Goal: Task Accomplishment & Management: Use online tool/utility

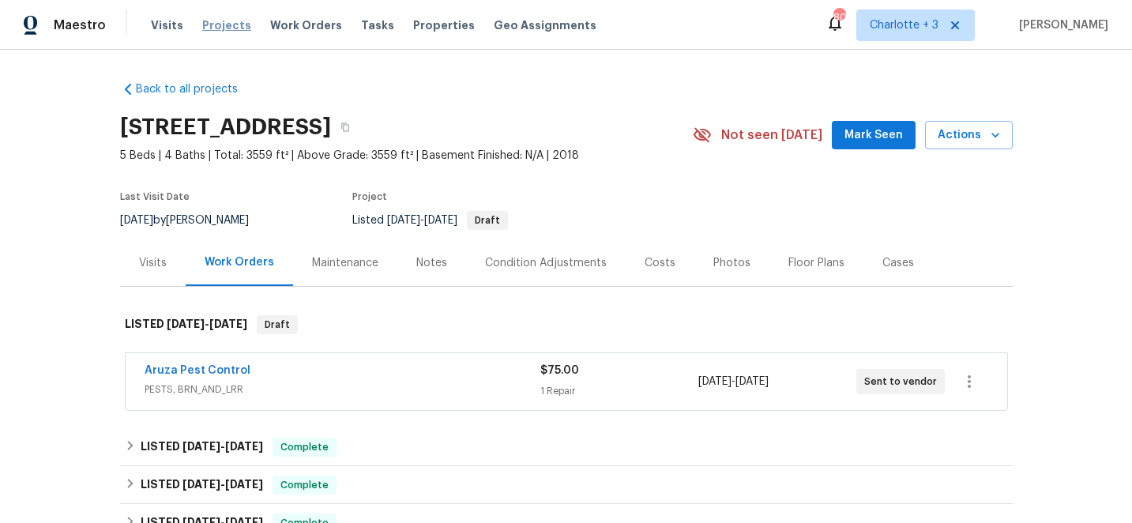
click at [223, 23] on span "Projects" at bounding box center [226, 25] width 49 height 16
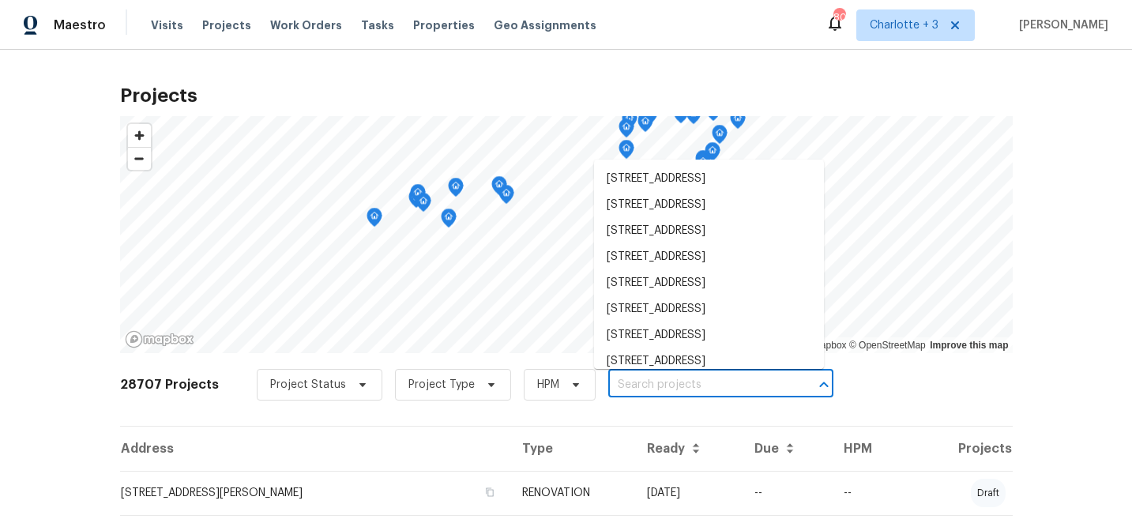
click at [621, 386] on input "text" at bounding box center [698, 385] width 181 height 24
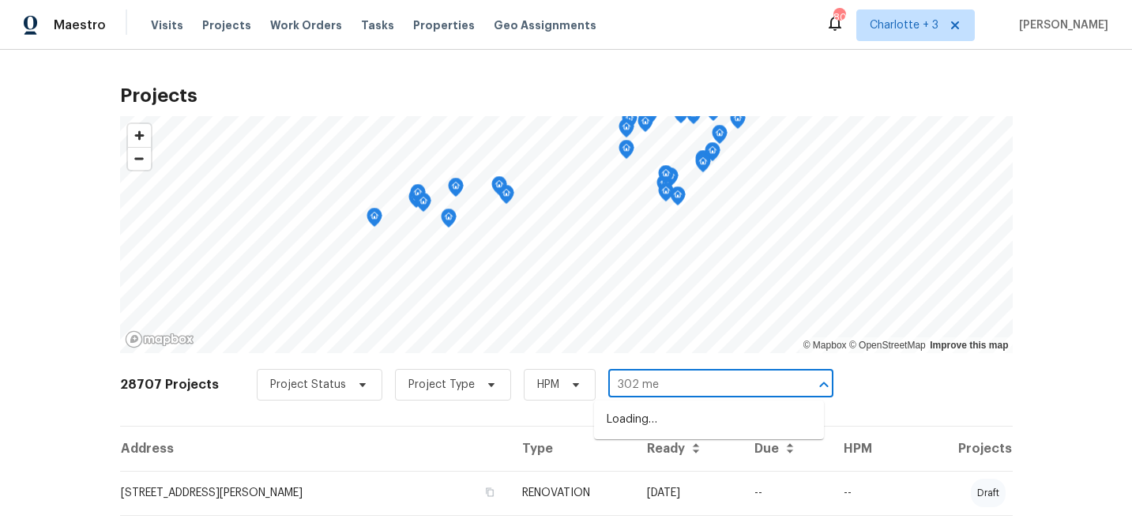
type input "302 mel"
click at [678, 431] on li "302 Melinda Ave, Kannapolis, NC 28083" at bounding box center [709, 420] width 230 height 26
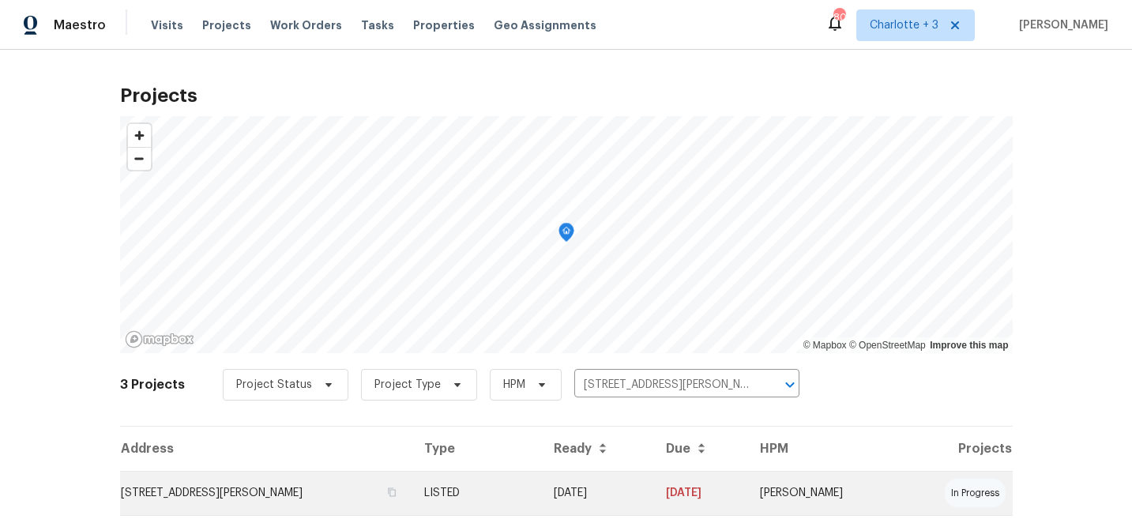
click at [746, 490] on td "08/11/25" at bounding box center [699, 493] width 93 height 44
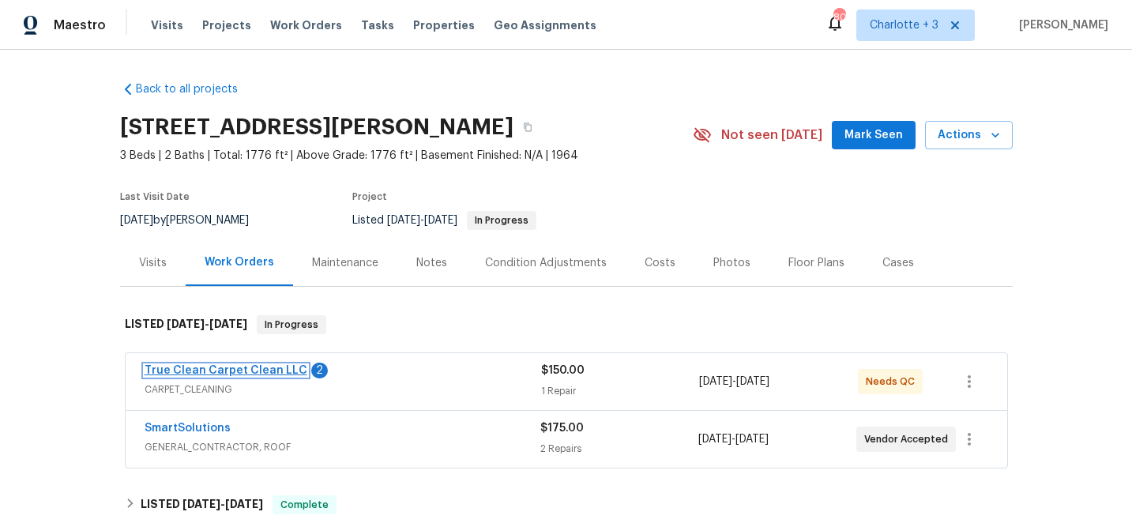
click at [200, 366] on link "True Clean Carpet Clean LLC" at bounding box center [226, 370] width 163 height 11
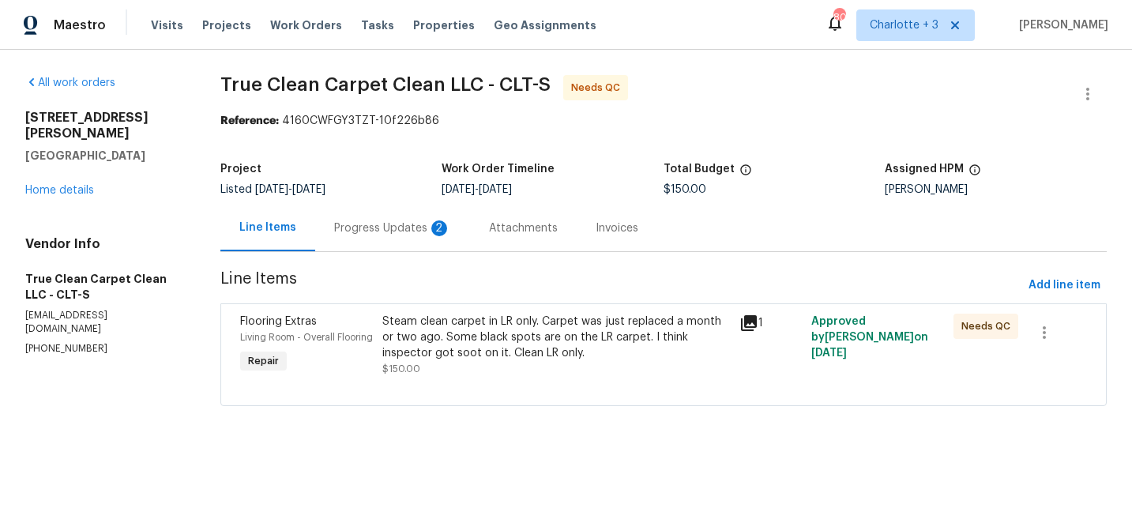
click at [423, 329] on div "Steam clean carpet in LR only. Carpet was just replaced a month or two ago. Som…" at bounding box center [555, 336] width 347 height 47
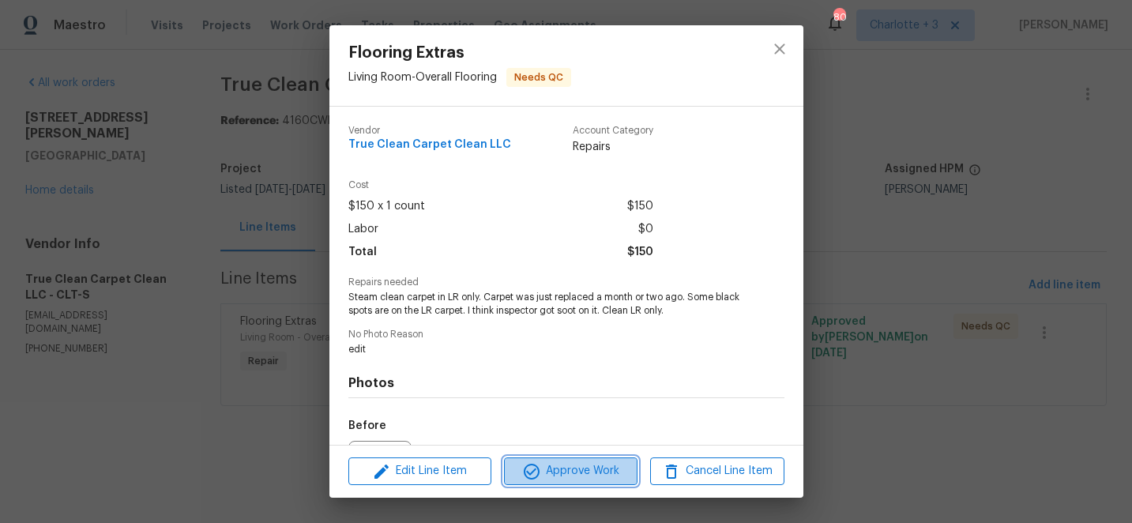
click at [589, 469] on span "Approve Work" at bounding box center [571, 471] width 124 height 20
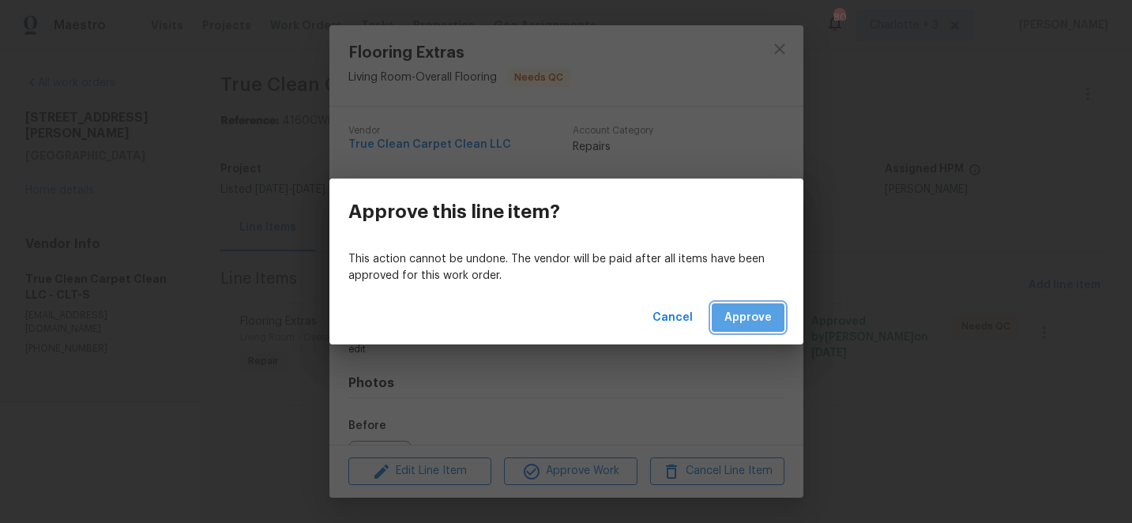
click at [753, 312] on span "Approve" at bounding box center [747, 318] width 47 height 20
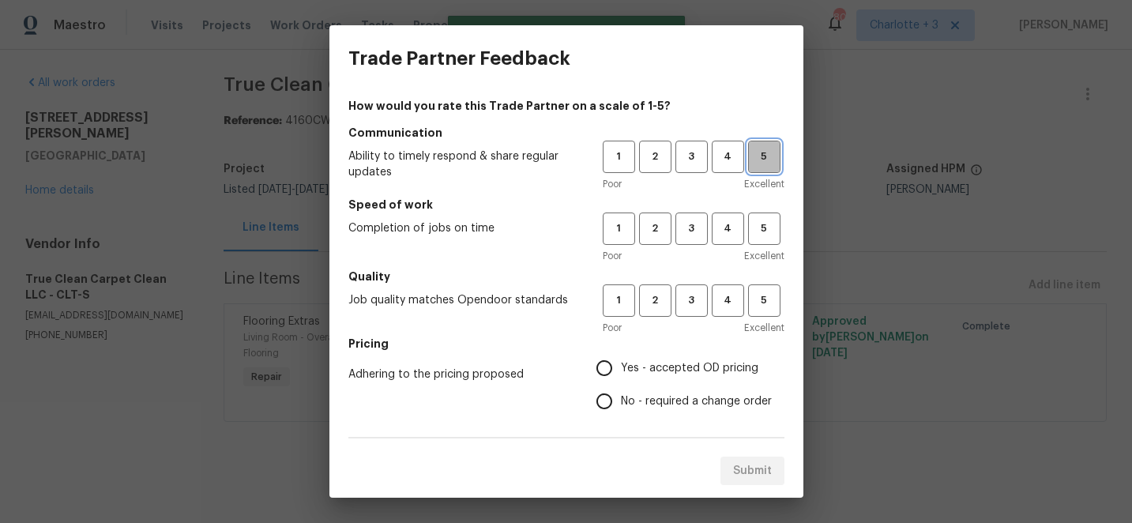
click at [777, 158] on span "5" at bounding box center [763, 157] width 29 height 18
click at [777, 214] on button "5" at bounding box center [764, 228] width 32 height 32
click at [763, 298] on span "5" at bounding box center [763, 300] width 29 height 18
click at [610, 367] on input "Yes - accepted OD pricing" at bounding box center [604, 367] width 33 height 33
radio input "true"
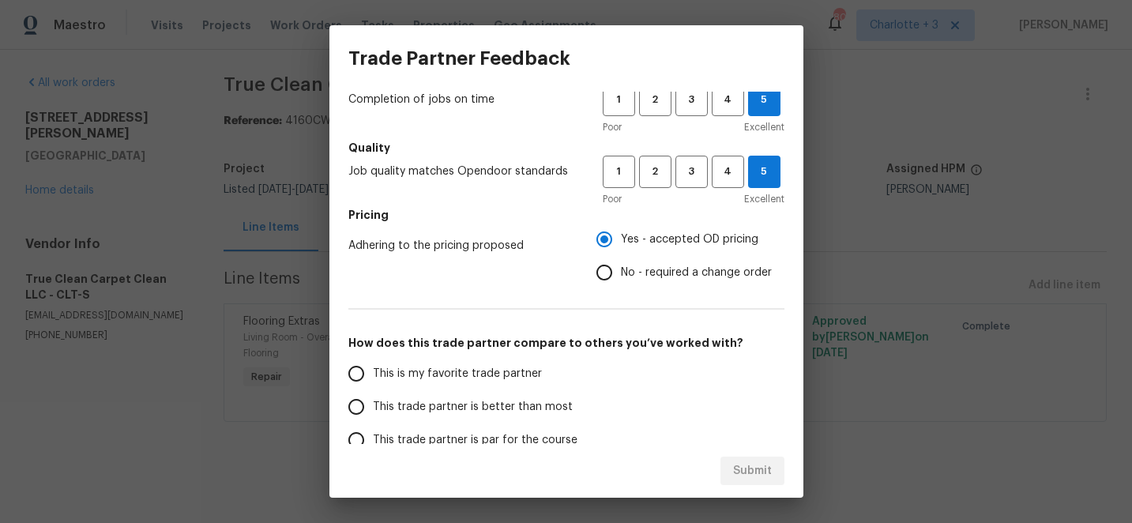
scroll to position [279, 0]
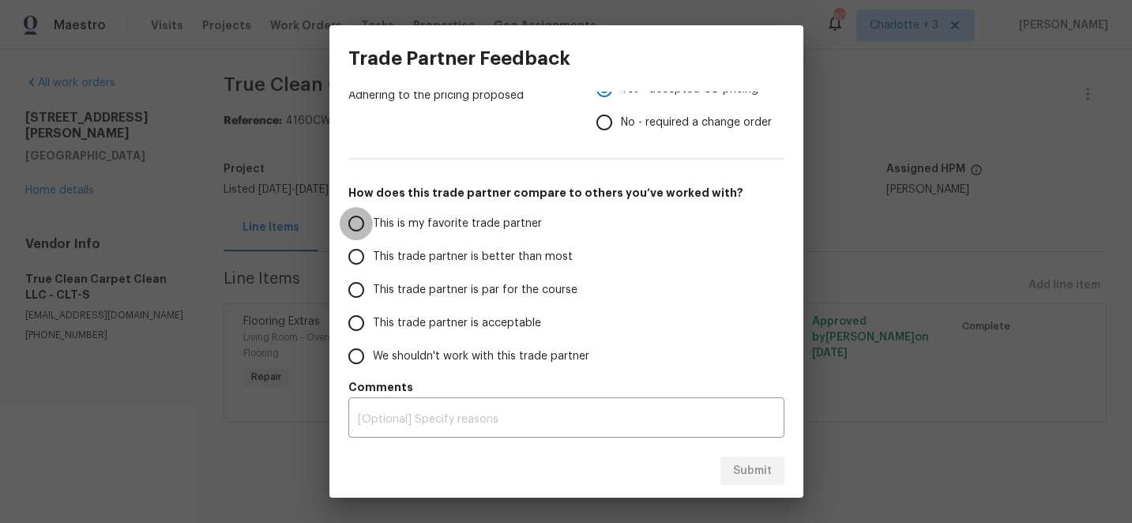
click at [358, 225] on input "This is my favorite trade partner" at bounding box center [356, 223] width 33 height 33
click at [745, 471] on span "Submit" at bounding box center [752, 471] width 39 height 20
radio input "true"
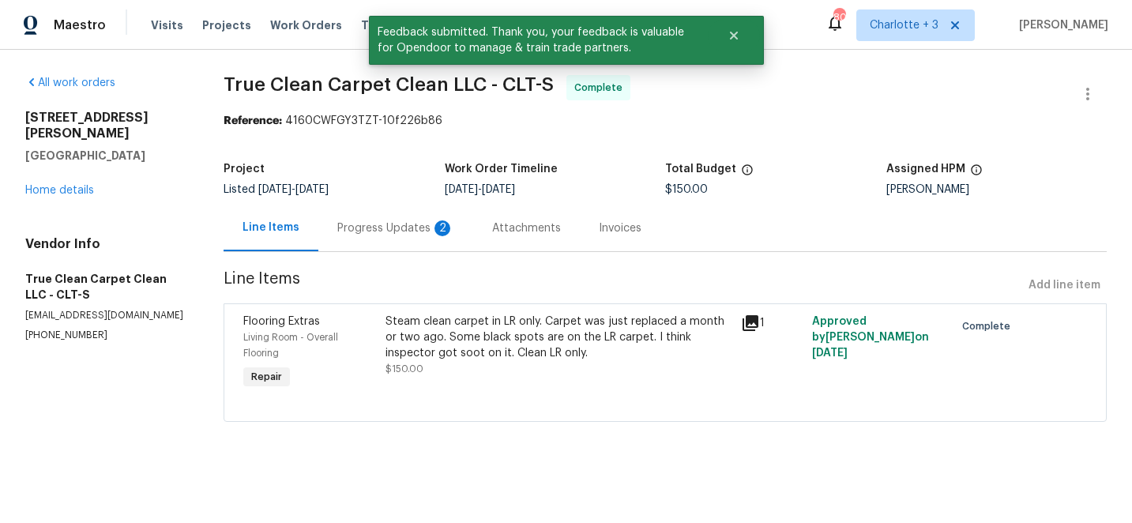
click at [394, 233] on div "Progress Updates 2" at bounding box center [395, 228] width 117 height 16
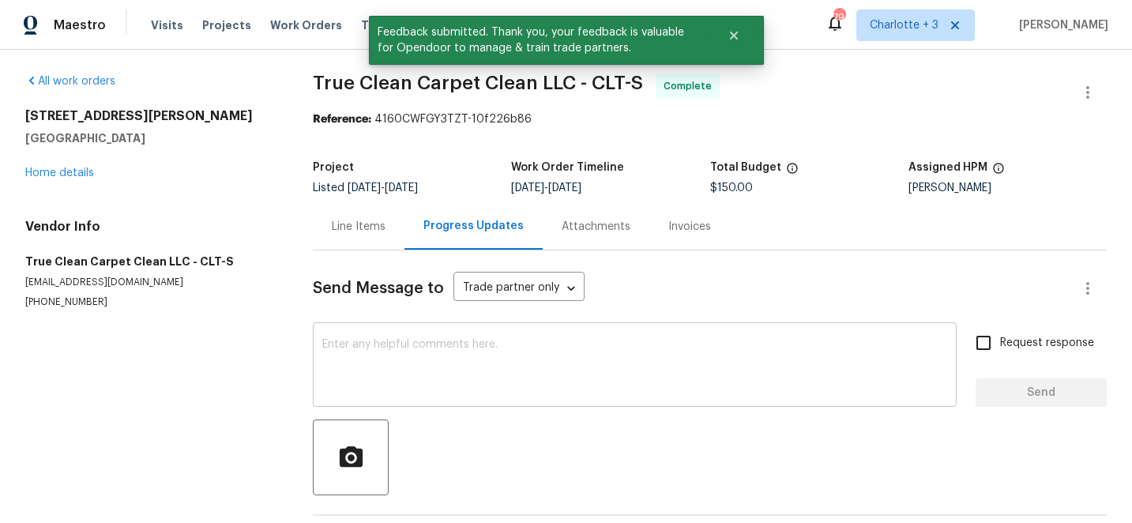
scroll to position [203, 0]
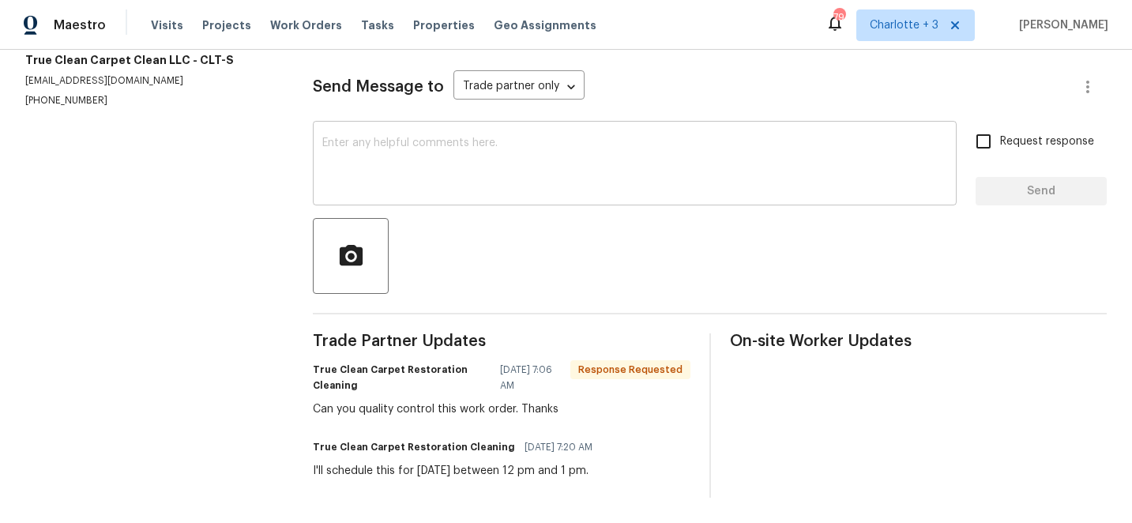
click at [445, 152] on textarea at bounding box center [634, 164] width 625 height 55
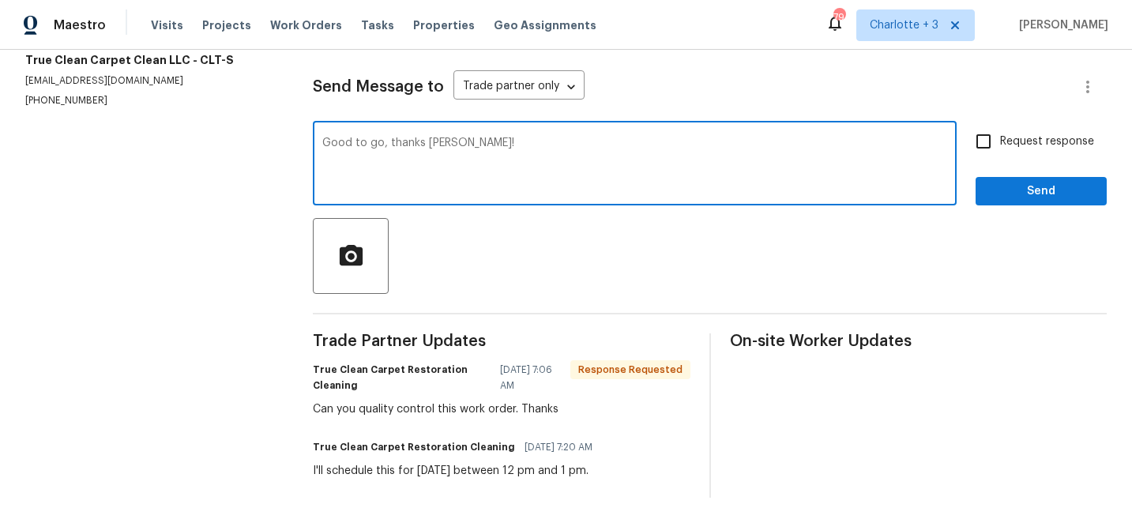
type textarea "Good to go, thanks Isaac!"
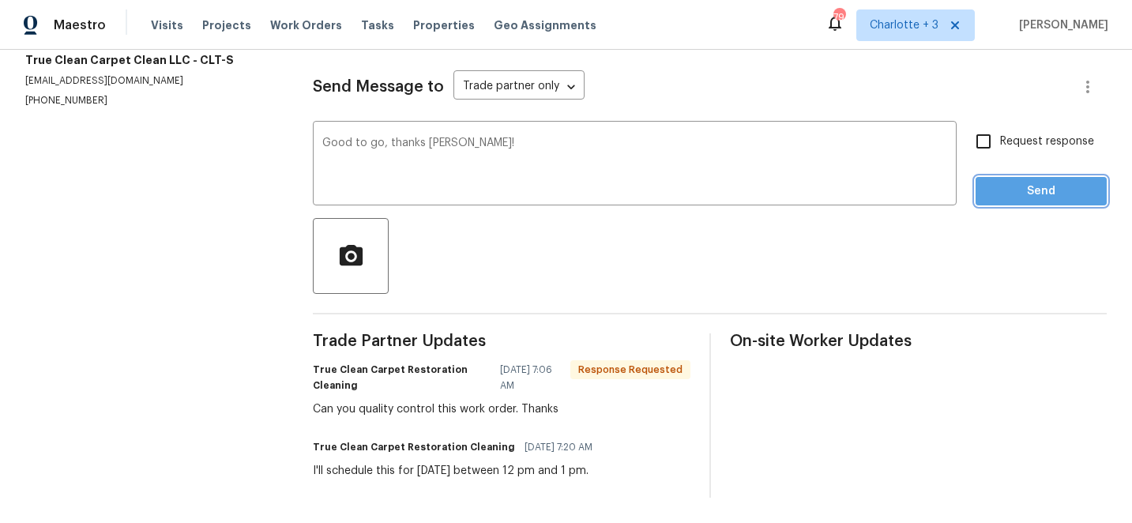
click at [1035, 187] on span "Send" at bounding box center [1041, 192] width 106 height 20
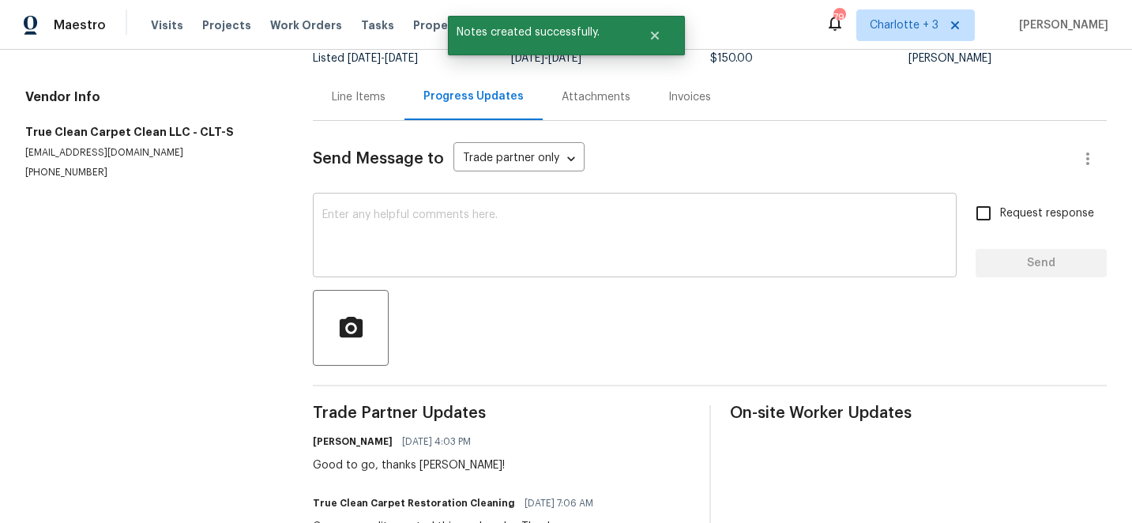
scroll to position [0, 0]
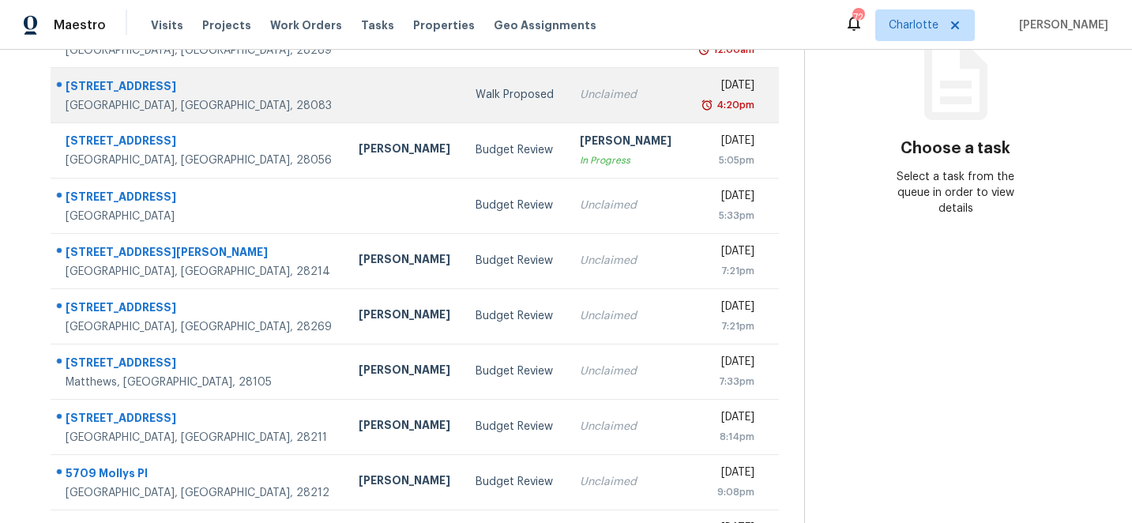
scroll to position [299, 0]
